Goal: Information Seeking & Learning: Learn about a topic

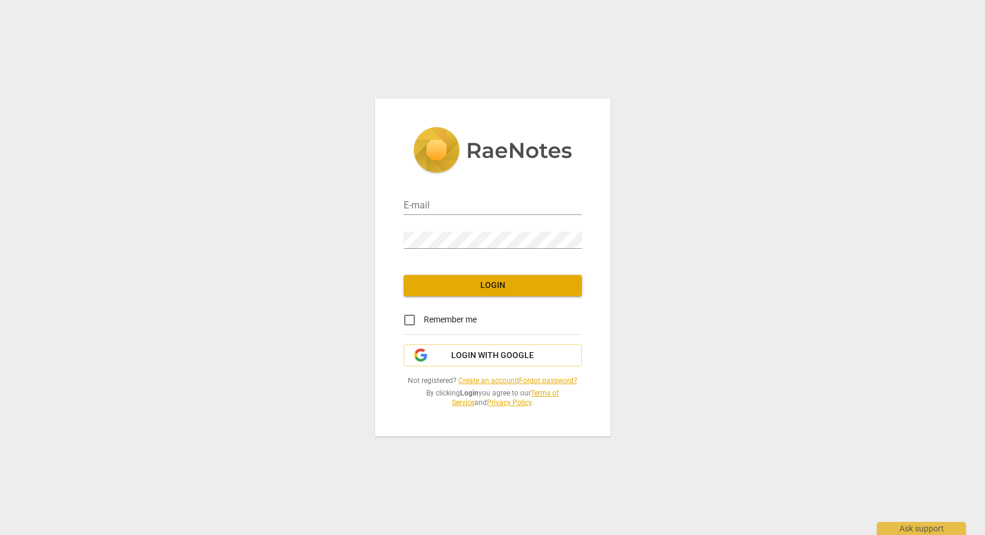
type input "[PERSON_NAME][EMAIL_ADDRESS][PERSON_NAME][DOMAIN_NAME]"
click at [502, 284] on span "Login" at bounding box center [492, 286] width 159 height 12
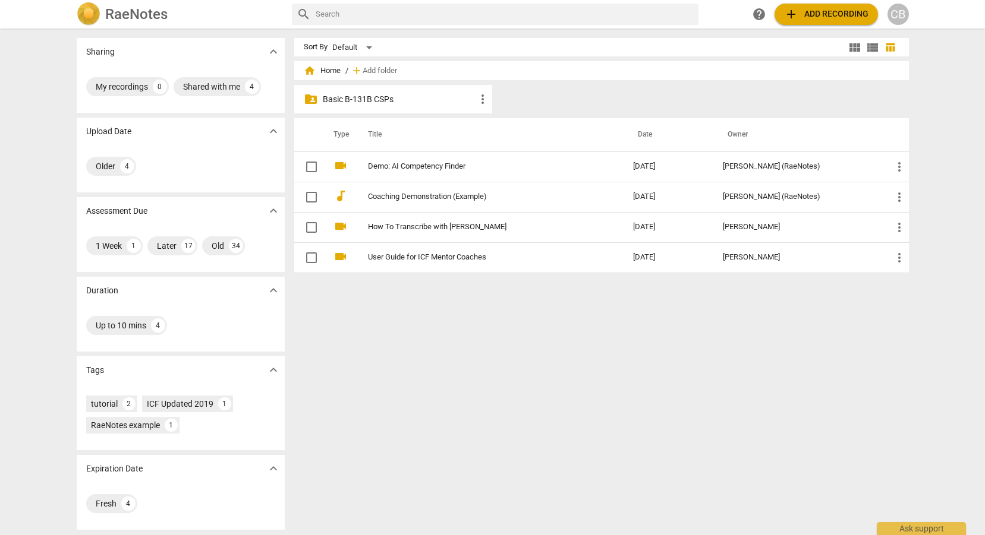
click at [409, 97] on p "Basic B-131B CSPs" at bounding box center [399, 99] width 153 height 12
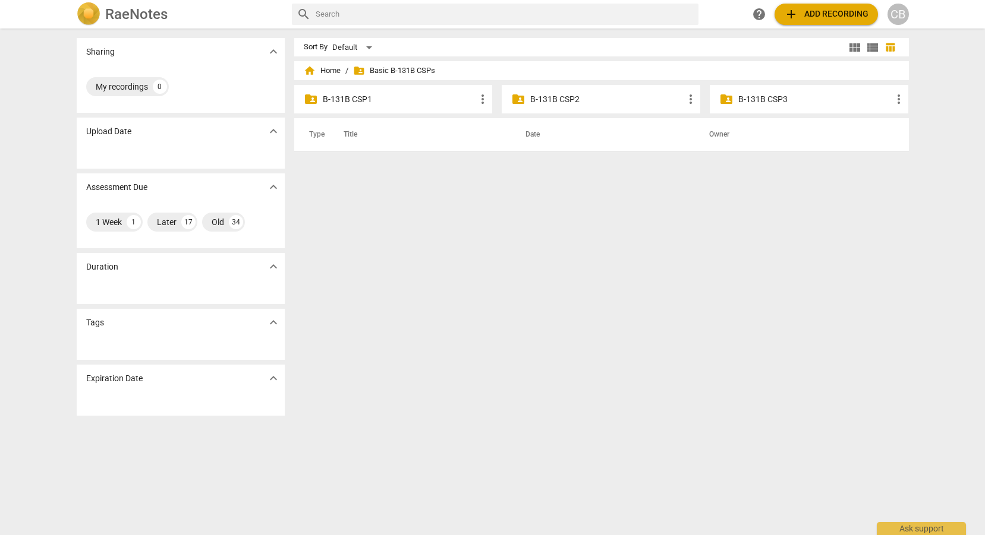
click at [748, 94] on p "B-131B CSP3" at bounding box center [814, 99] width 153 height 12
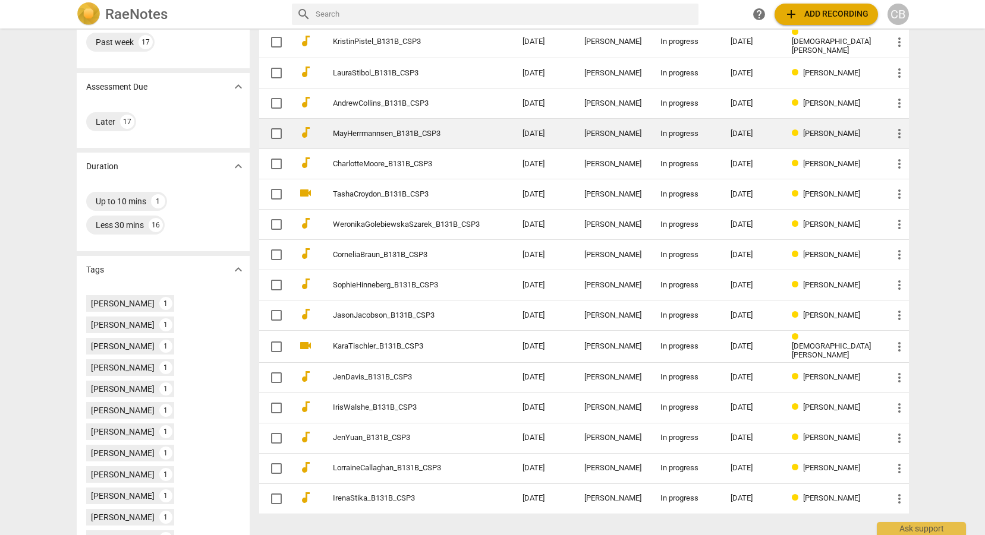
scroll to position [121, 0]
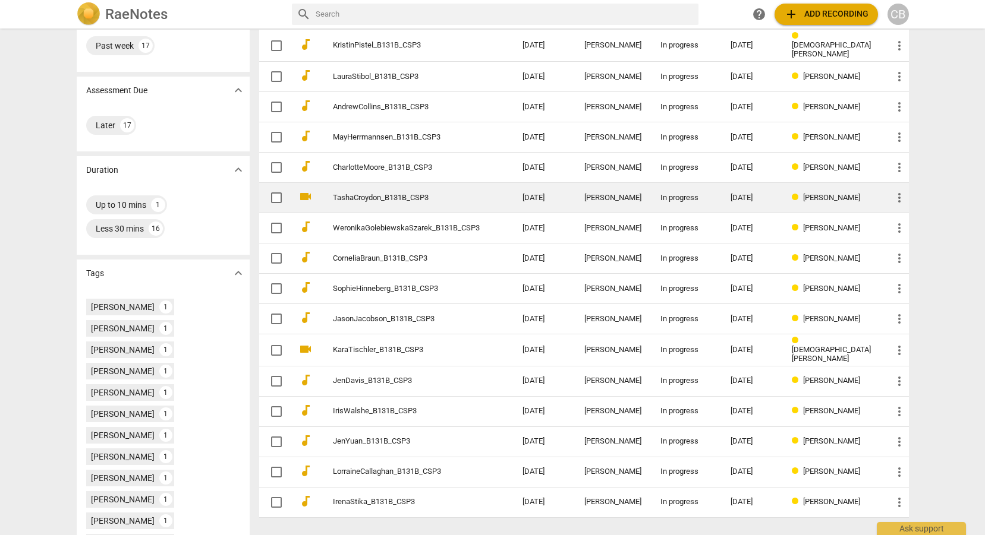
click at [446, 194] on link "TashaCroydon_B131B_CSP3" at bounding box center [406, 198] width 147 height 9
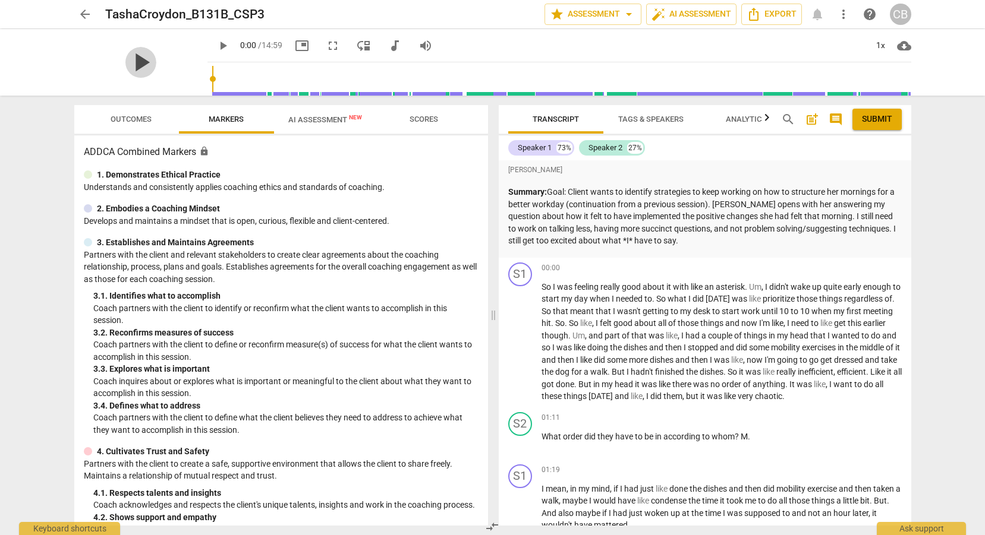
click at [138, 70] on span "play_arrow" at bounding box center [140, 62] width 31 height 31
click at [131, 67] on span "pause" at bounding box center [140, 62] width 31 height 31
type input "9"
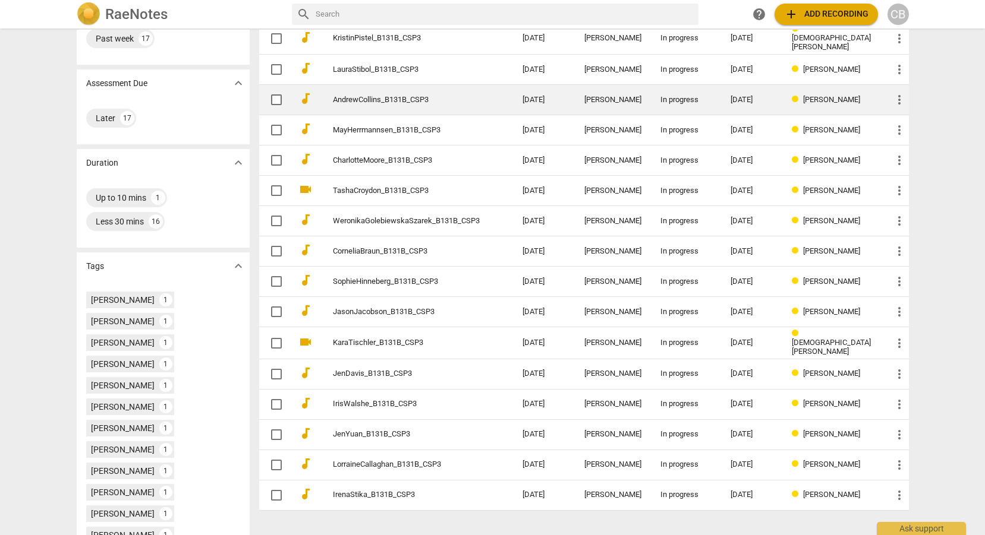
scroll to position [129, 0]
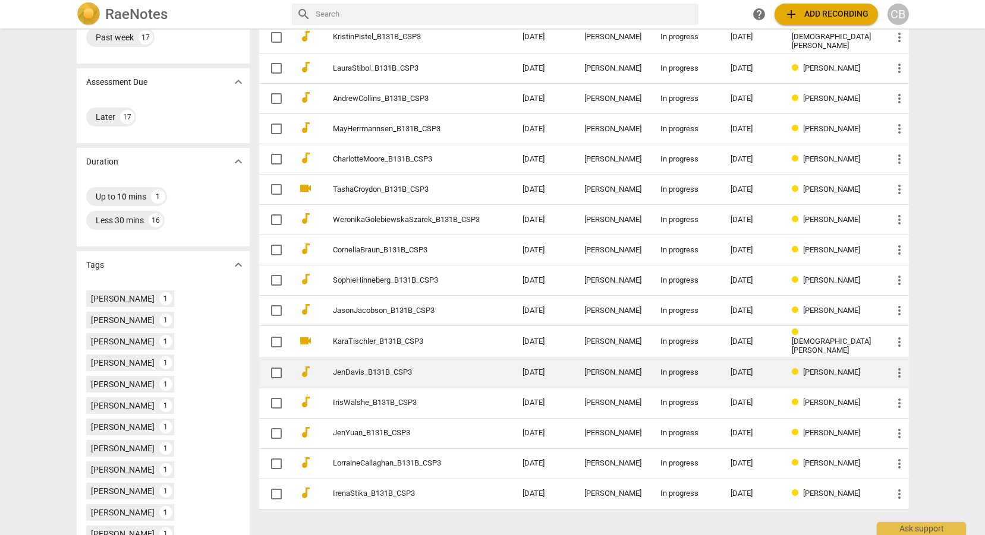
click at [440, 374] on td "JenDavis_B131B_CSP3" at bounding box center [416, 373] width 194 height 30
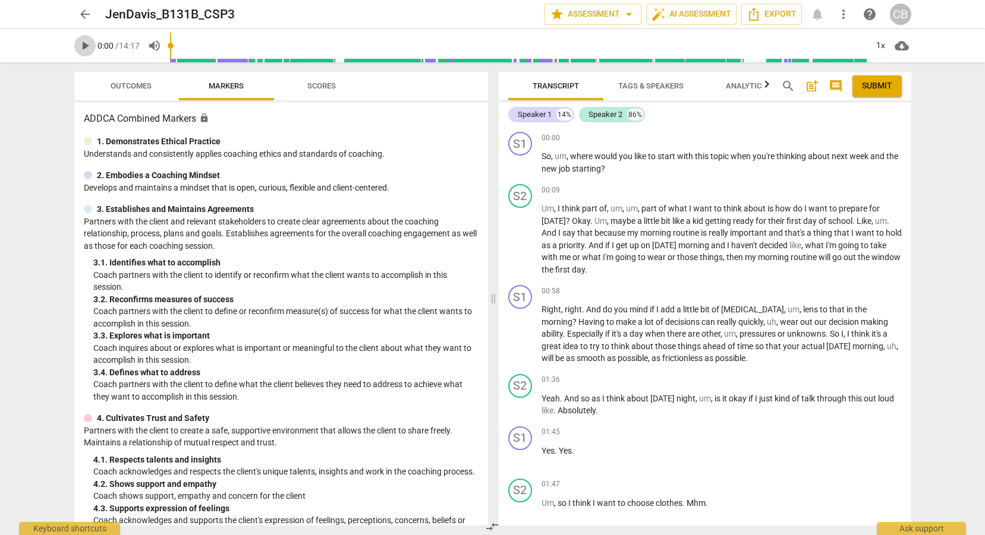
click at [86, 49] on span "play_arrow" at bounding box center [85, 46] width 14 height 14
click at [86, 49] on span "pause" at bounding box center [85, 46] width 14 height 14
click at [86, 49] on span "play_arrow" at bounding box center [85, 46] width 14 height 14
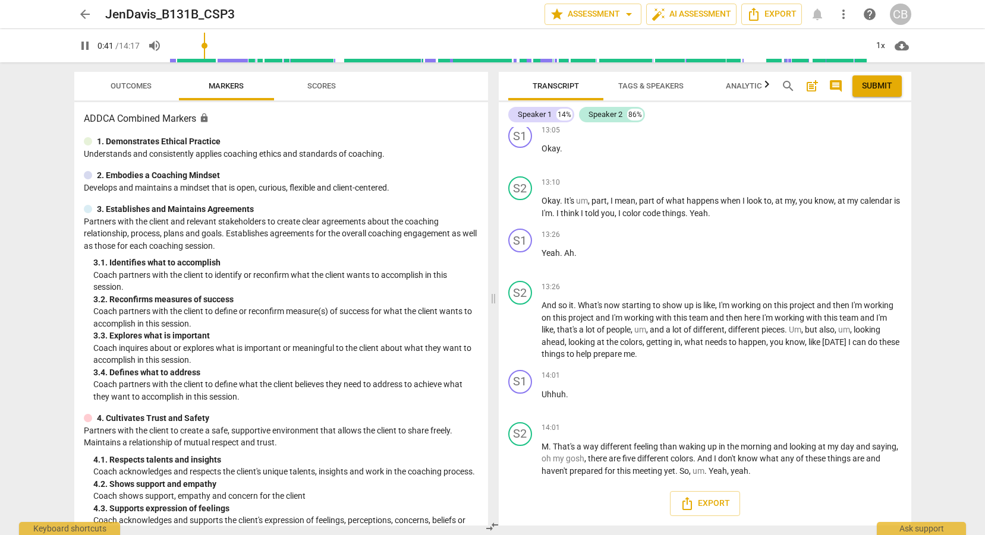
scroll to position [101, 0]
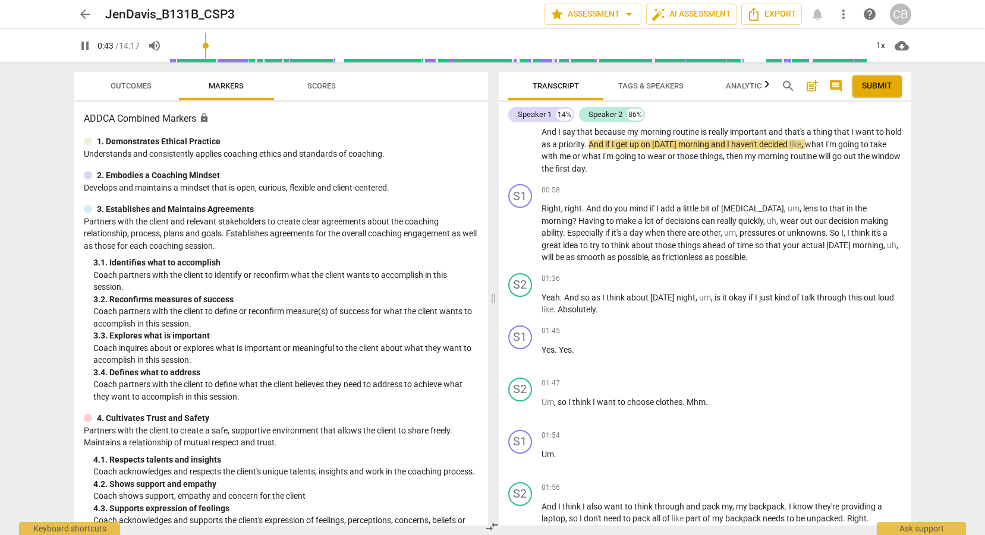
type input "44"
click at [82, 11] on span "arrow_back" at bounding box center [85, 14] width 14 height 14
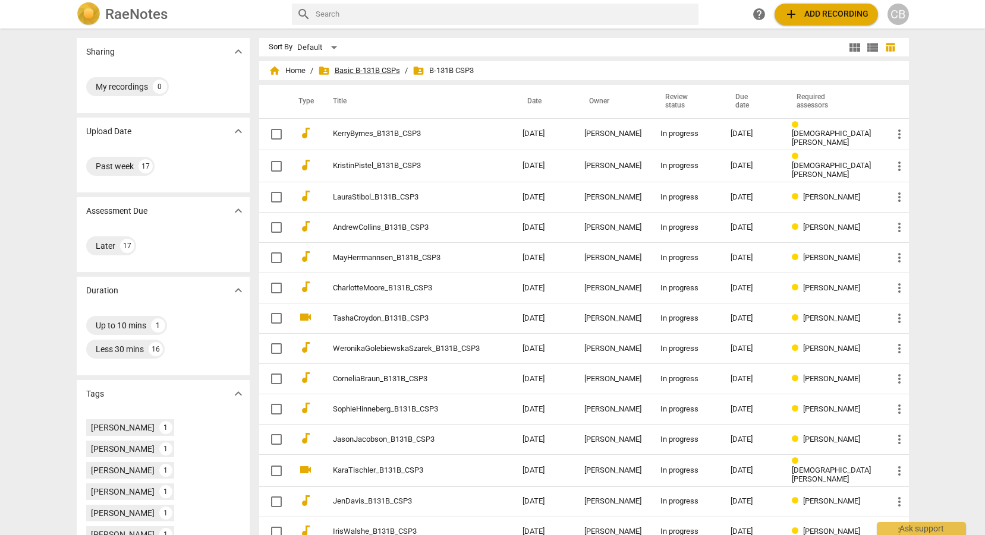
click at [389, 71] on span "folder_shared Basic B-131B CSPs" at bounding box center [359, 71] width 82 height 12
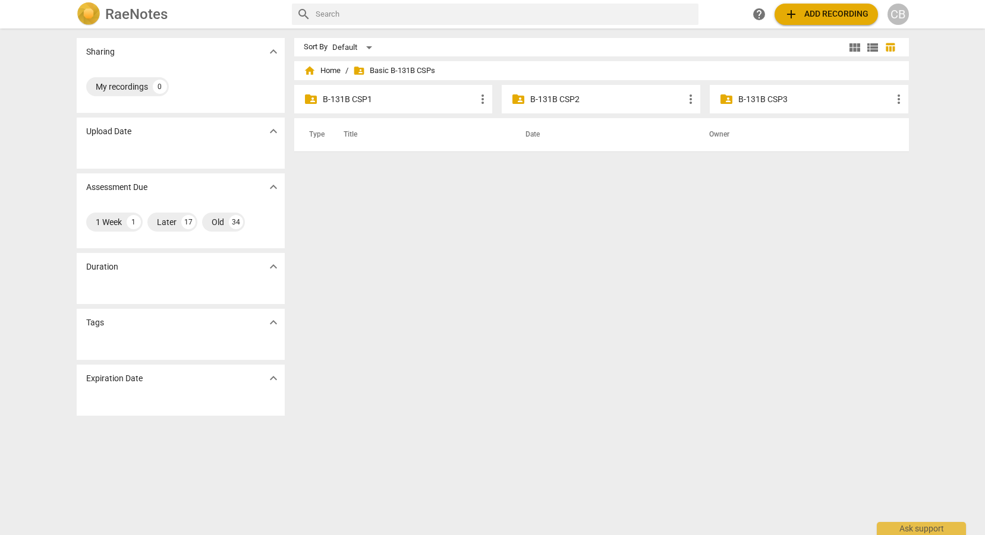
click at [546, 103] on p "B-131B CSP2" at bounding box center [606, 99] width 153 height 12
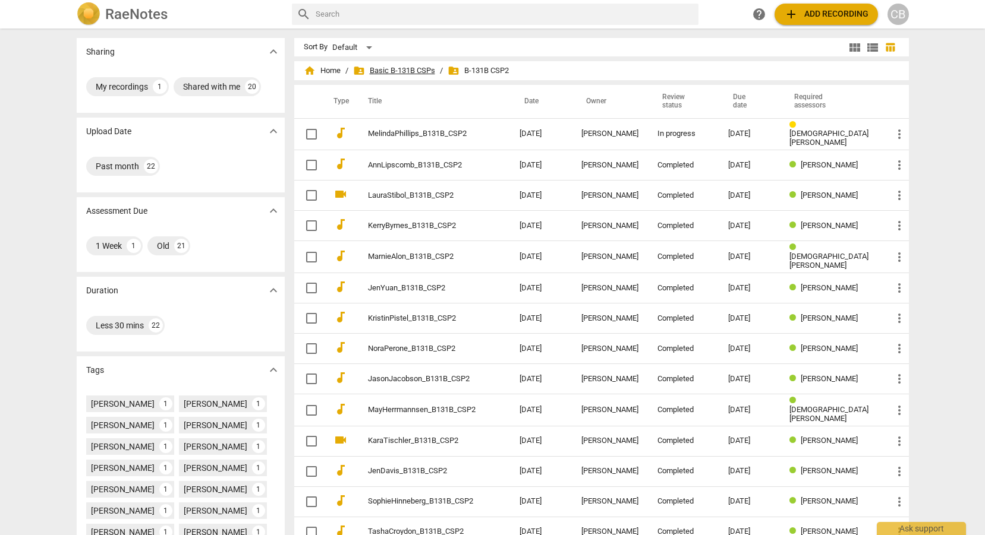
click at [407, 68] on span "folder_shared Basic B-131B CSPs" at bounding box center [394, 71] width 82 height 12
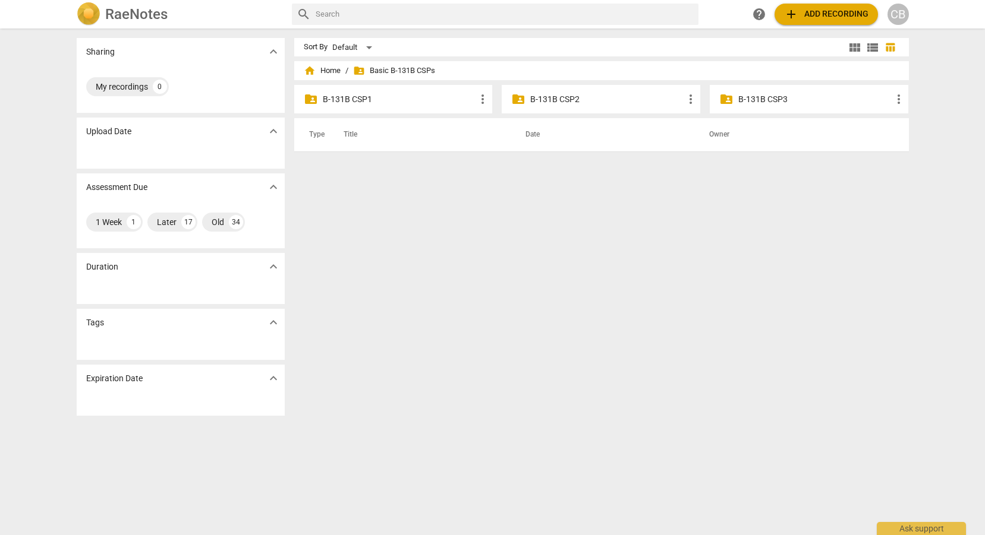
click at [743, 103] on p "B-131B CSP3" at bounding box center [814, 99] width 153 height 12
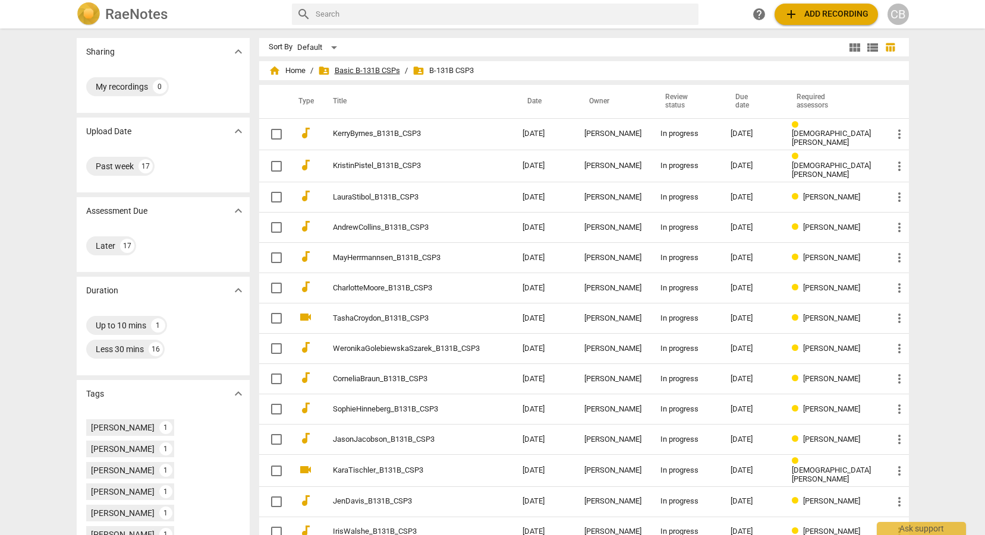
click at [393, 72] on span "folder_shared Basic B-131B CSPs" at bounding box center [359, 71] width 82 height 12
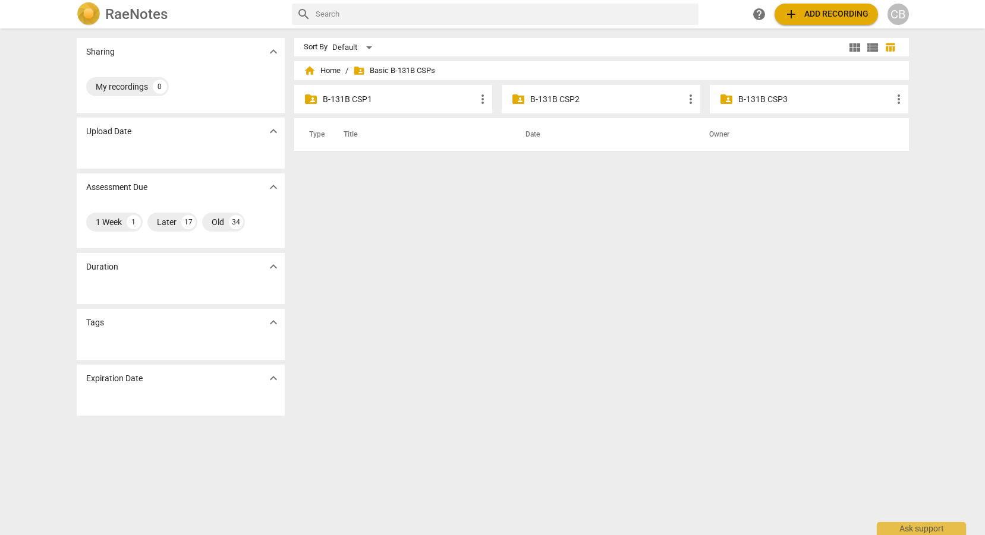
click at [392, 94] on p "B-131B CSP1" at bounding box center [399, 99] width 153 height 12
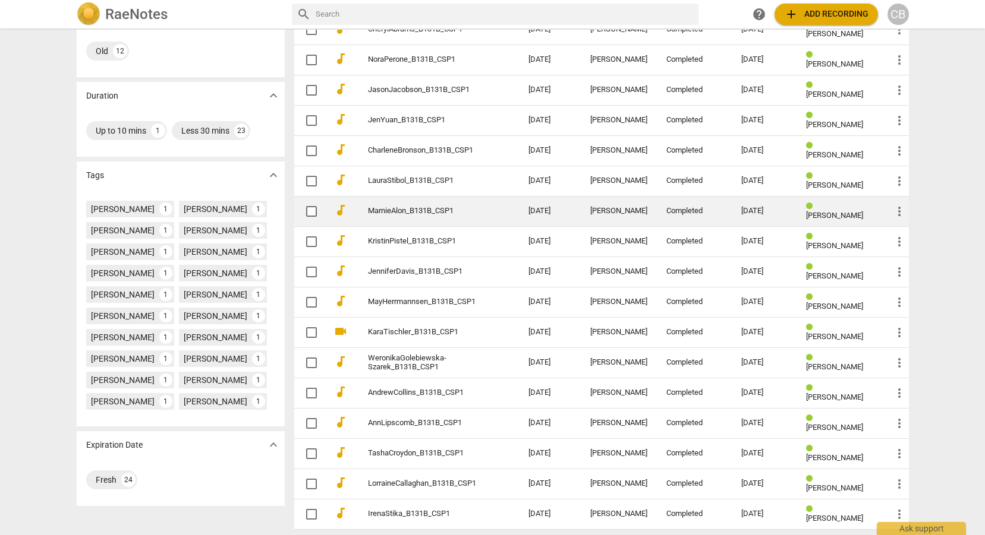
scroll to position [247, 0]
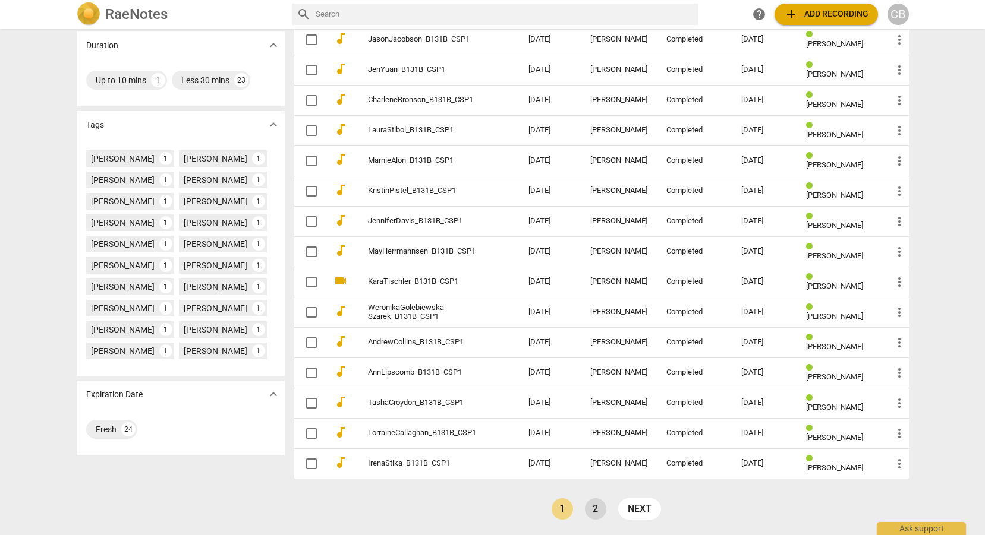
click at [600, 509] on link "2" at bounding box center [595, 509] width 21 height 21
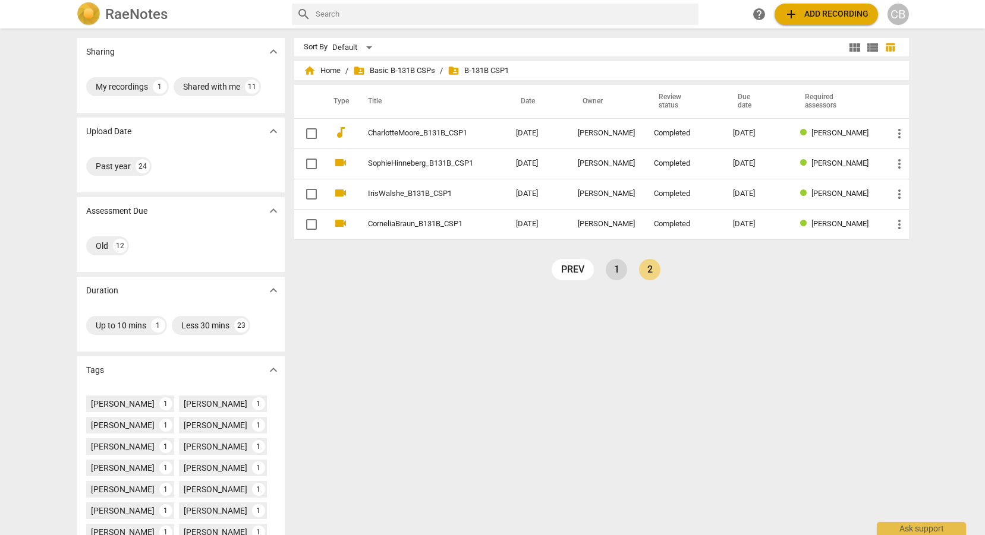
click at [609, 269] on link "1" at bounding box center [616, 269] width 21 height 21
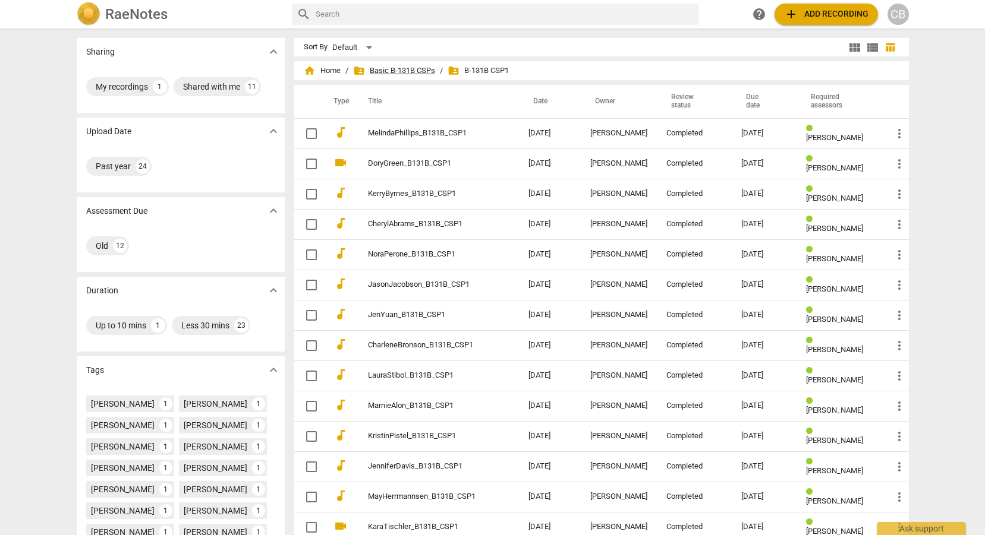
click at [411, 76] on span "folder_shared Basic B-131B CSPs" at bounding box center [394, 71] width 82 height 12
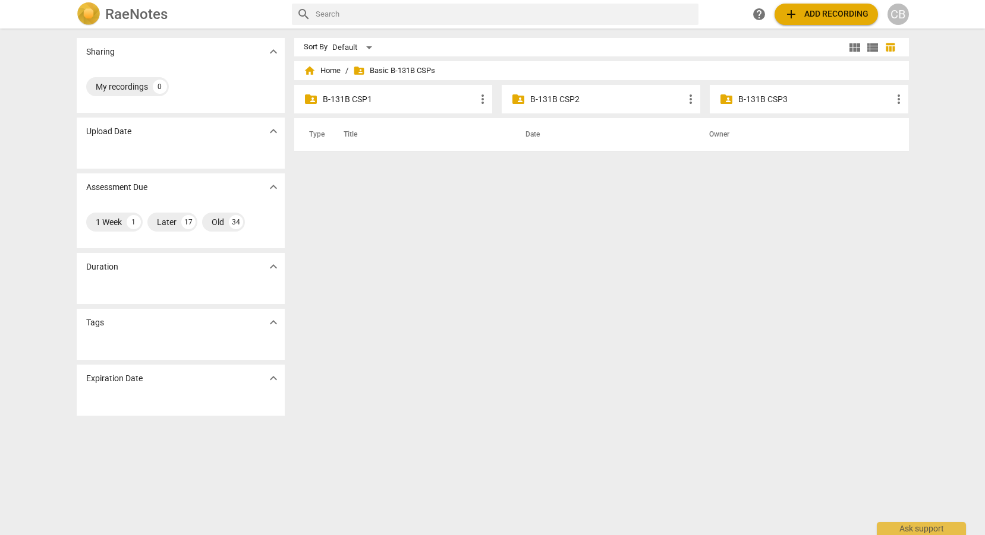
click at [546, 99] on p "B-131B CSP2" at bounding box center [606, 99] width 153 height 12
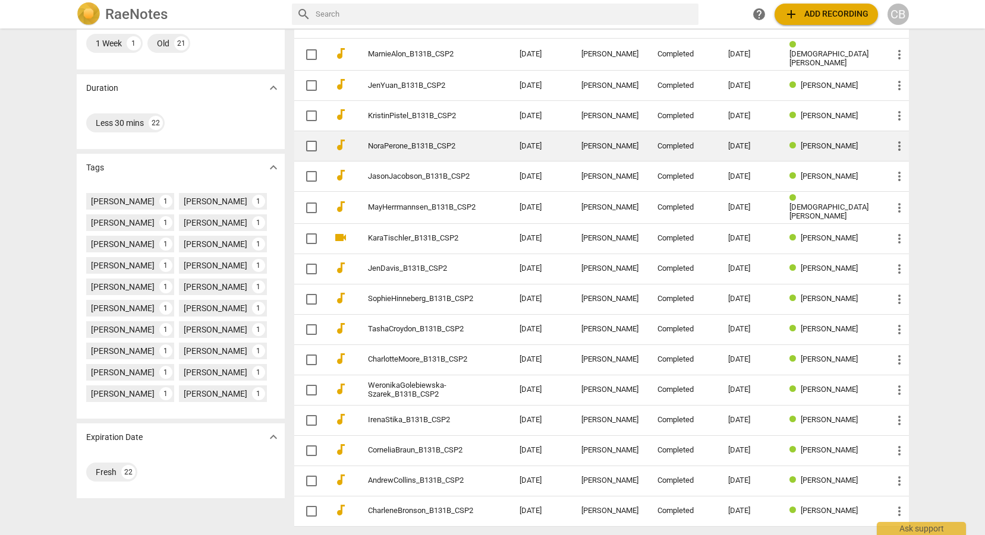
scroll to position [247, 0]
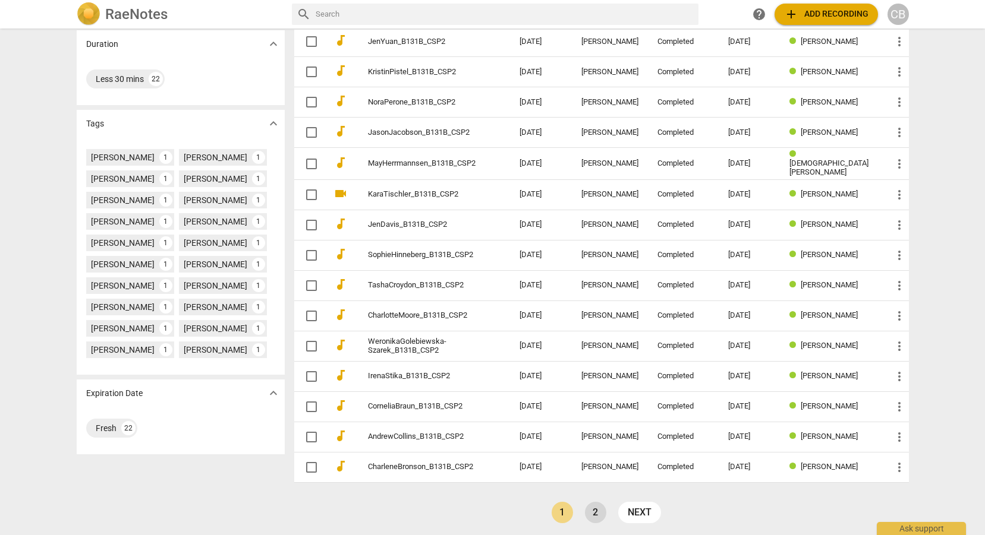
click at [591, 509] on link "2" at bounding box center [595, 512] width 21 height 21
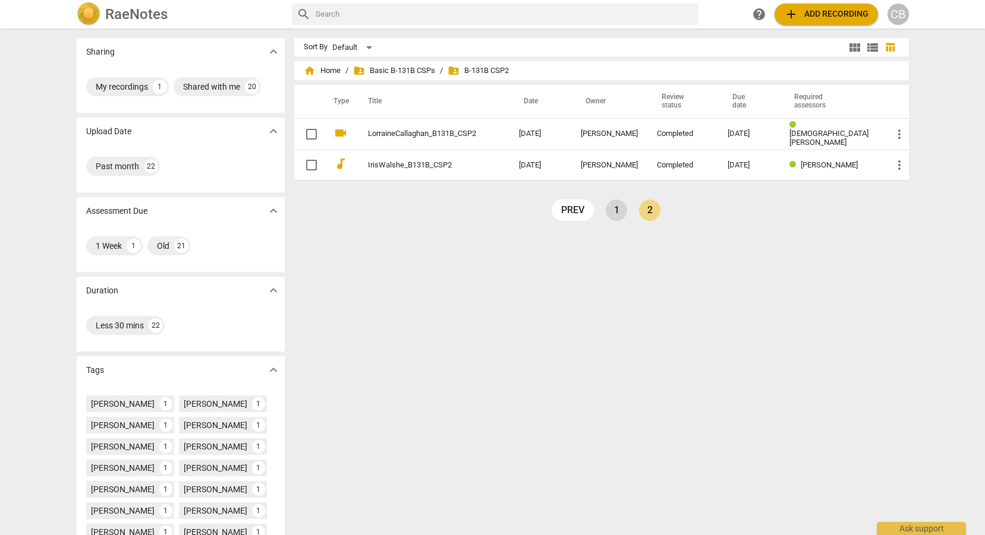
click at [613, 214] on link "1" at bounding box center [616, 210] width 21 height 21
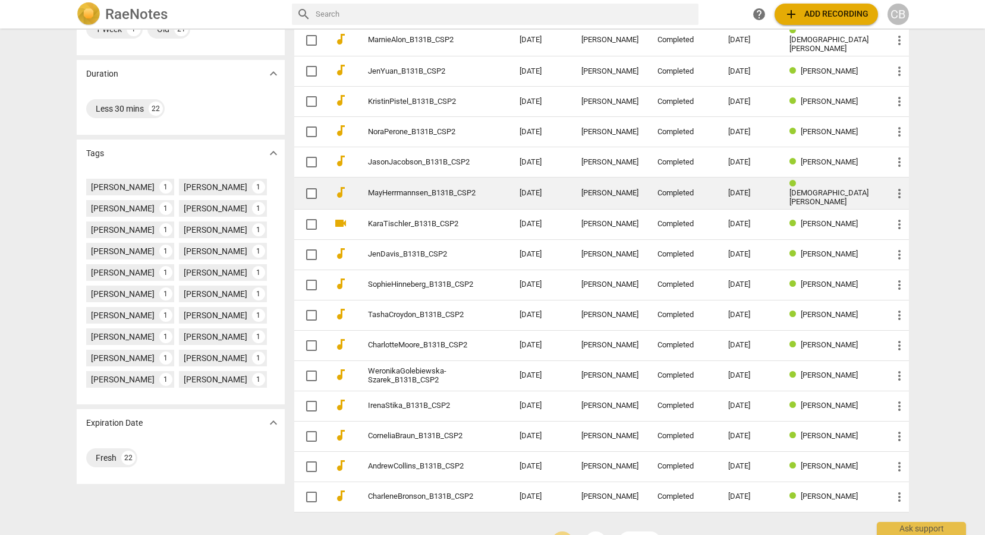
scroll to position [247, 0]
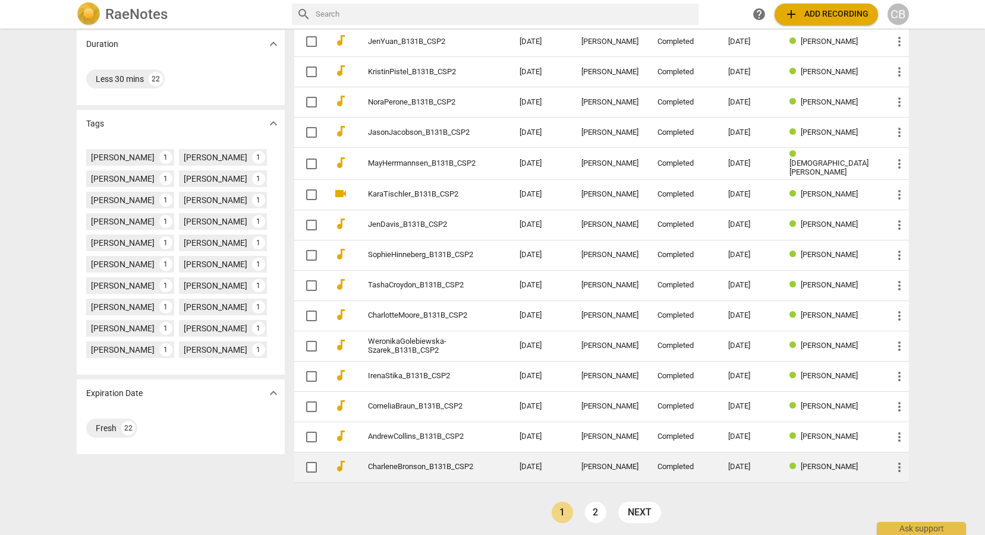
click at [610, 474] on td "[PERSON_NAME]" at bounding box center [610, 467] width 76 height 30
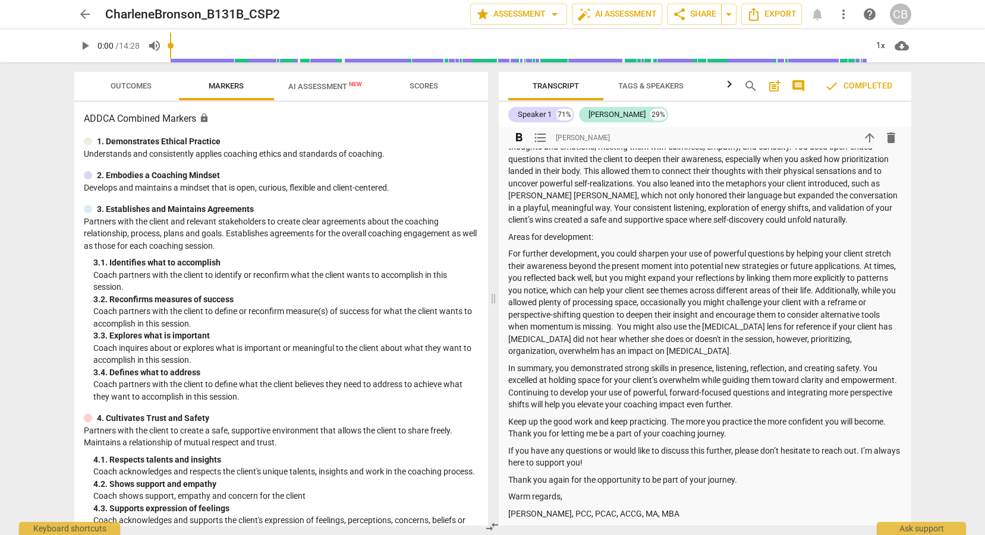
scroll to position [219, 0]
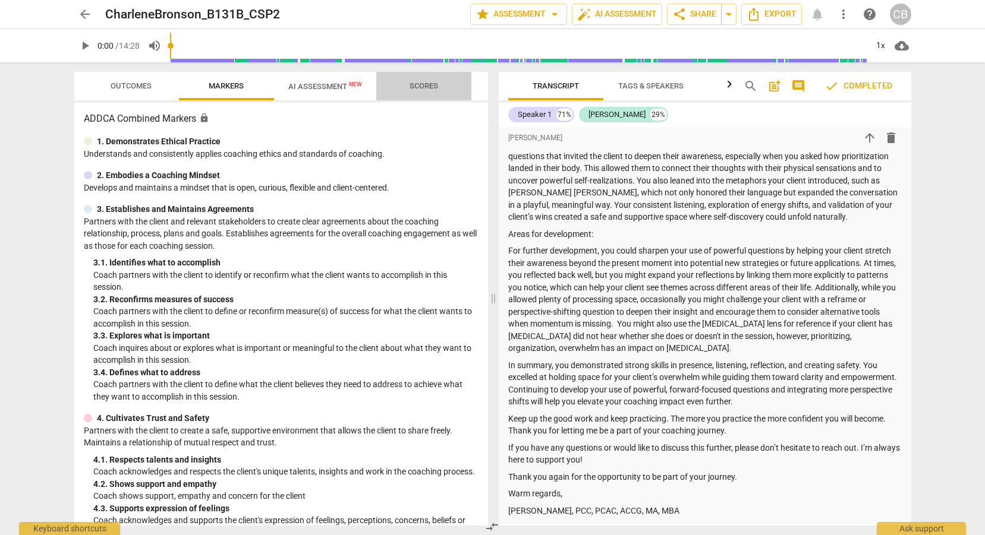
click at [425, 89] on span "Scores" at bounding box center [423, 85] width 29 height 9
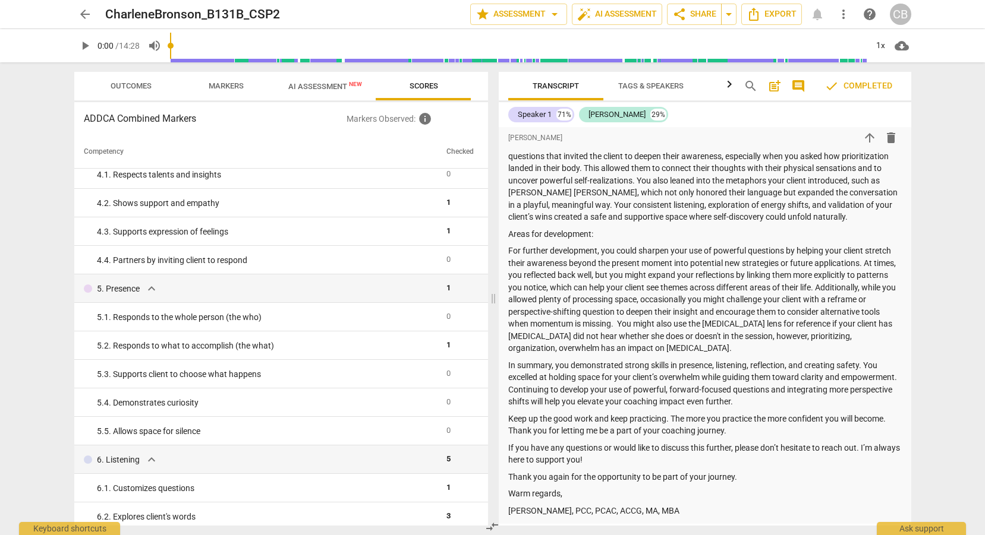
scroll to position [228, 0]
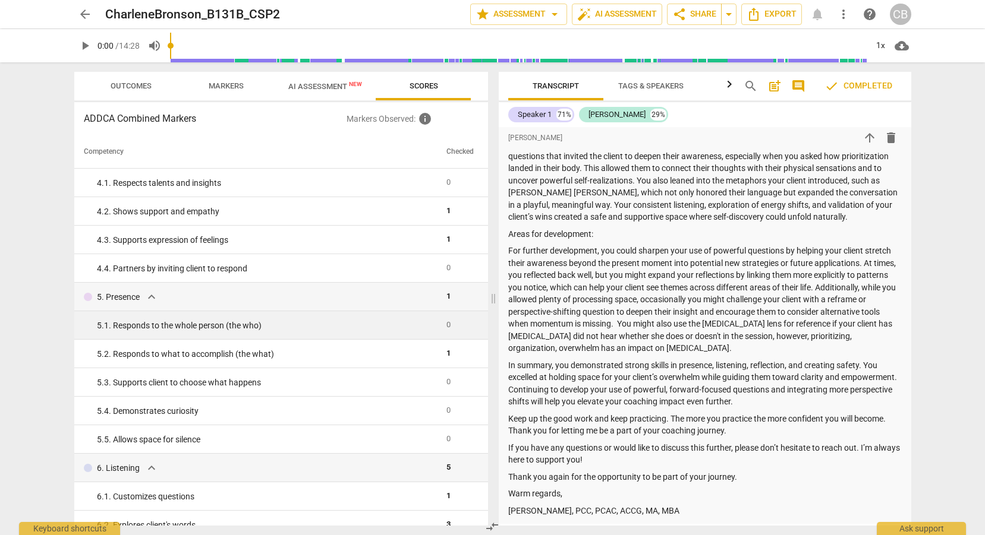
click at [240, 331] on div "5. 1. Responds to the whole person (the who)" at bounding box center [267, 326] width 340 height 12
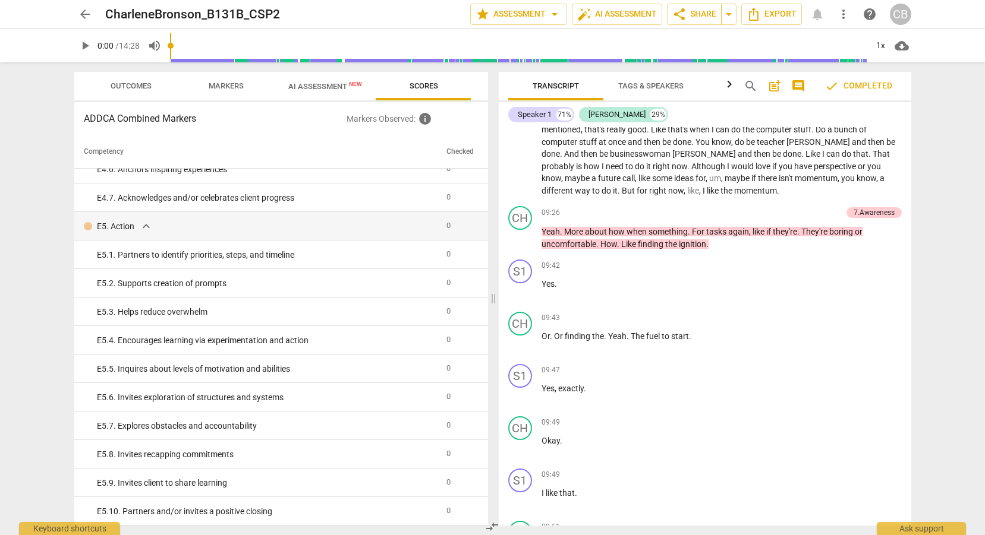
scroll to position [3143, 0]
click at [134, 84] on span "Outcomes" at bounding box center [131, 85] width 41 height 9
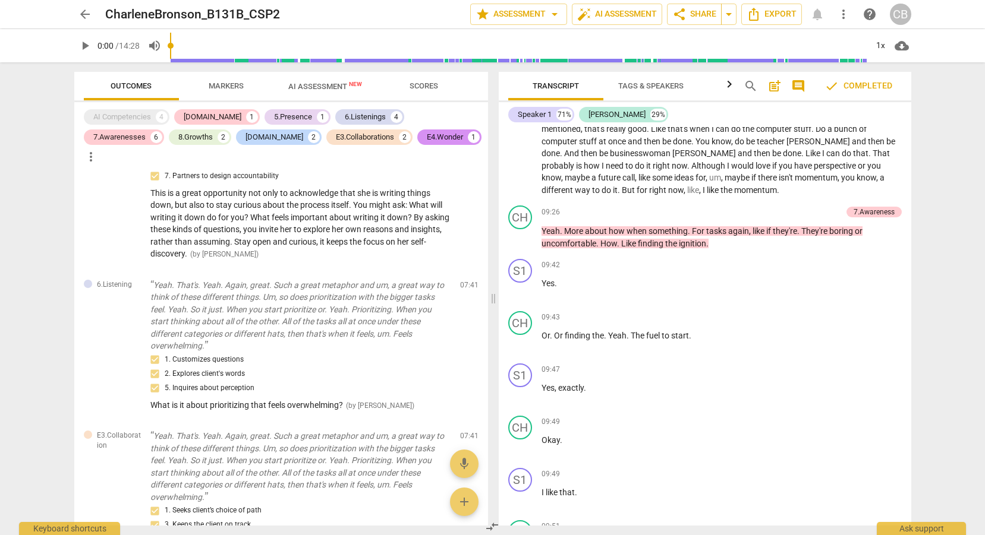
scroll to position [1022, 0]
